Goal: Task Accomplishment & Management: Use online tool/utility

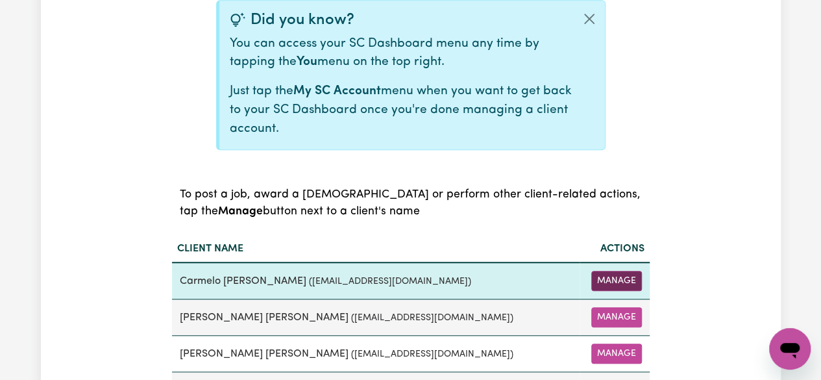
click at [619, 280] on button "Manage" at bounding box center [616, 281] width 51 height 20
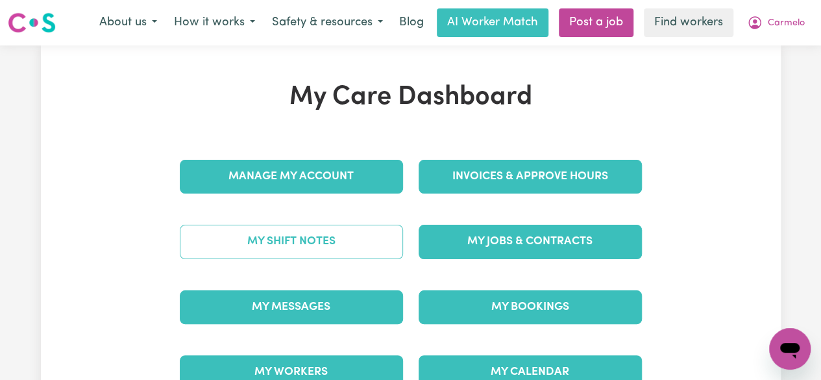
click at [250, 243] on link "My Shift Notes" at bounding box center [291, 241] width 223 height 34
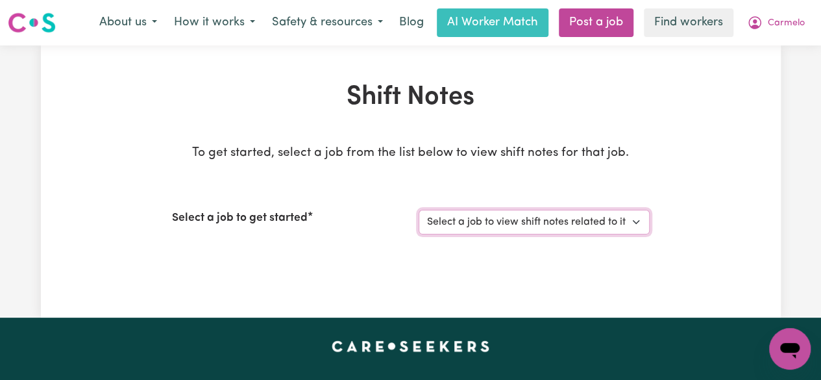
click at [637, 225] on select "Select a job to view shift notes related to it... Support Worker Needed For Soc…" at bounding box center [533, 222] width 231 height 25
select select "9053"
click at [418, 210] on select "Select a job to view shift notes related to it... Support Worker Needed For Soc…" at bounding box center [533, 222] width 231 height 25
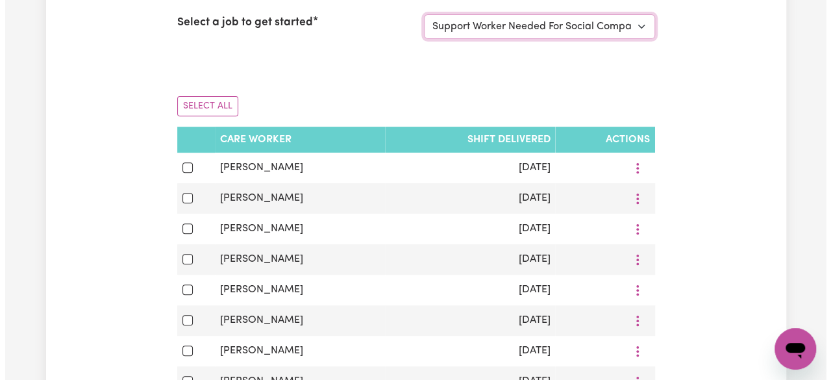
scroll to position [243, 0]
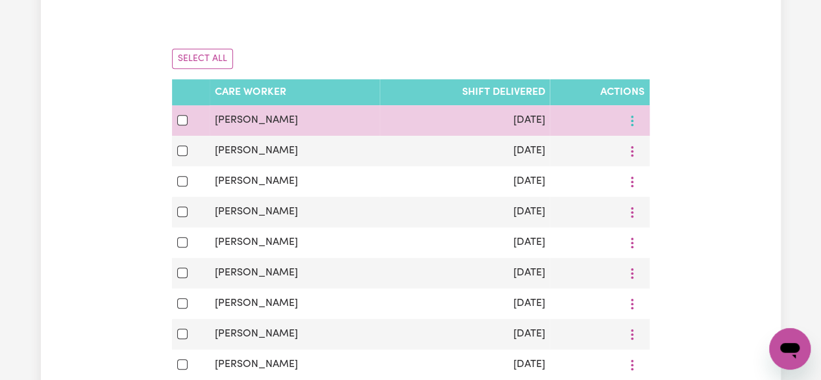
click at [629, 119] on button "More options" at bounding box center [632, 120] width 25 height 20
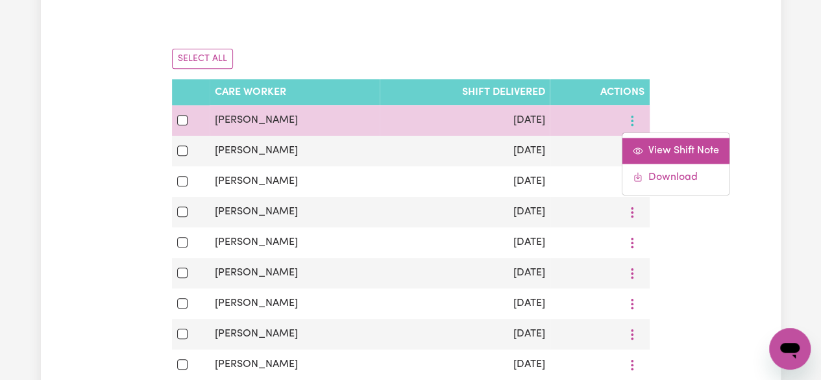
click at [681, 145] on span "View Shift Note" at bounding box center [683, 150] width 71 height 10
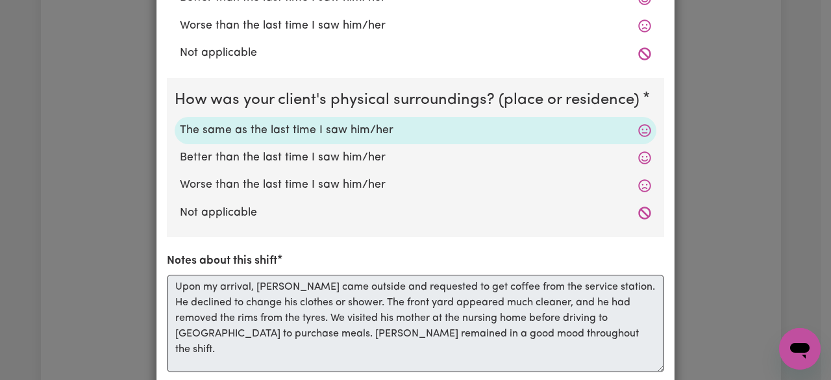
scroll to position [421, 0]
